Goal: Task Accomplishment & Management: Manage account settings

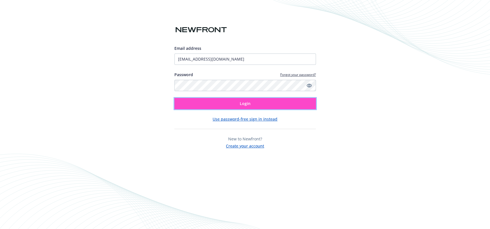
click at [258, 104] on button "Login" at bounding box center [246, 103] width 142 height 11
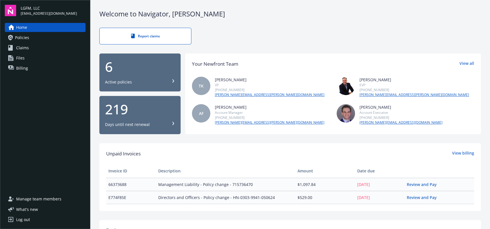
click at [37, 8] on span "LGFM, LLC" at bounding box center [49, 8] width 56 height 6
click at [43, 85] on div "Home Policies Claims Files Billing" at bounding box center [45, 105] width 81 height 165
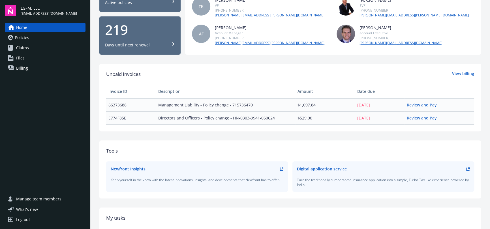
scroll to position [87, 0]
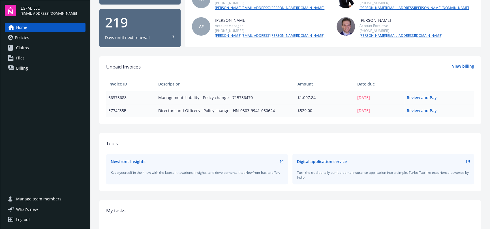
click at [24, 217] on div "Log out" at bounding box center [23, 219] width 14 height 9
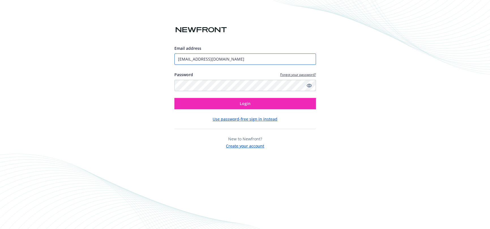
click at [175, 65] on div at bounding box center [175, 65] width 0 height 0
type input "finance@47th.xyz"
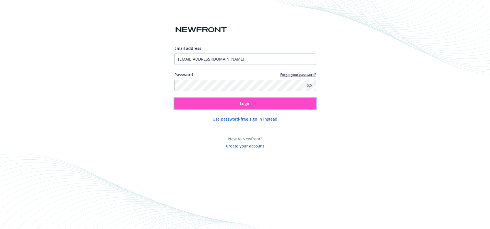
click at [245, 106] on span "Login" at bounding box center [245, 103] width 11 height 5
